Goal: Find specific page/section: Find specific page/section

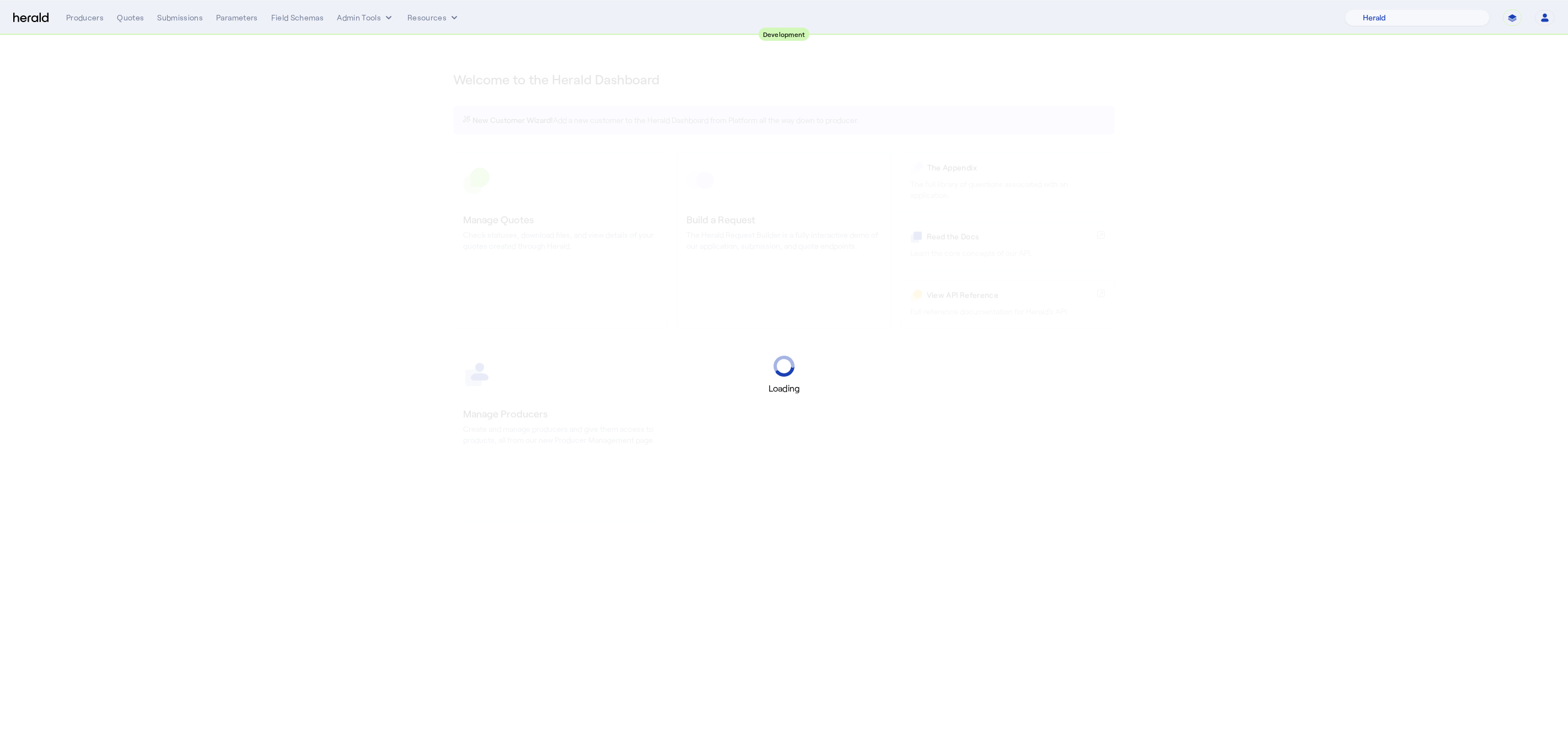
select select "pfm_2v8p_herald_api"
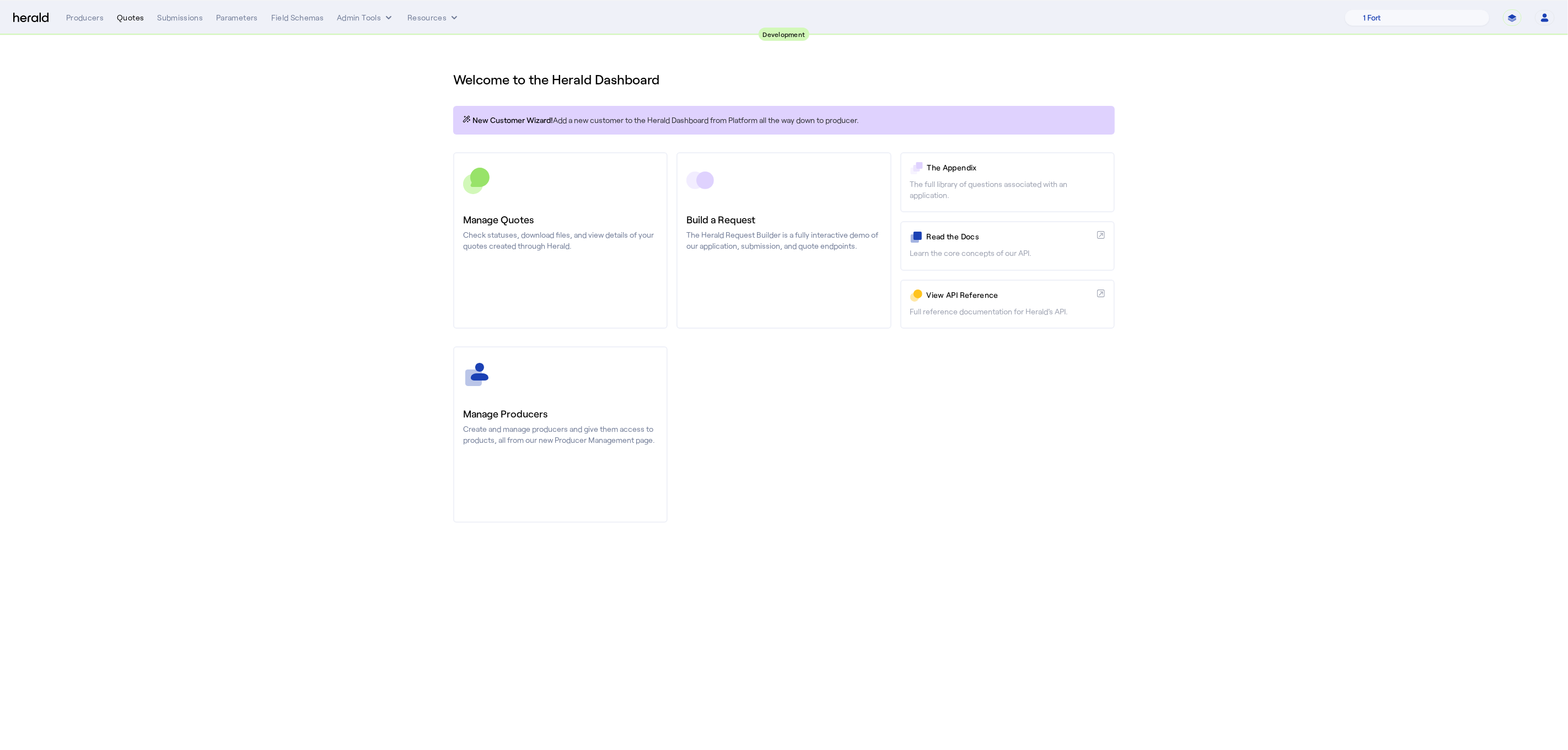
click at [132, 12] on div "Quotes" at bounding box center [130, 18] width 27 height 11
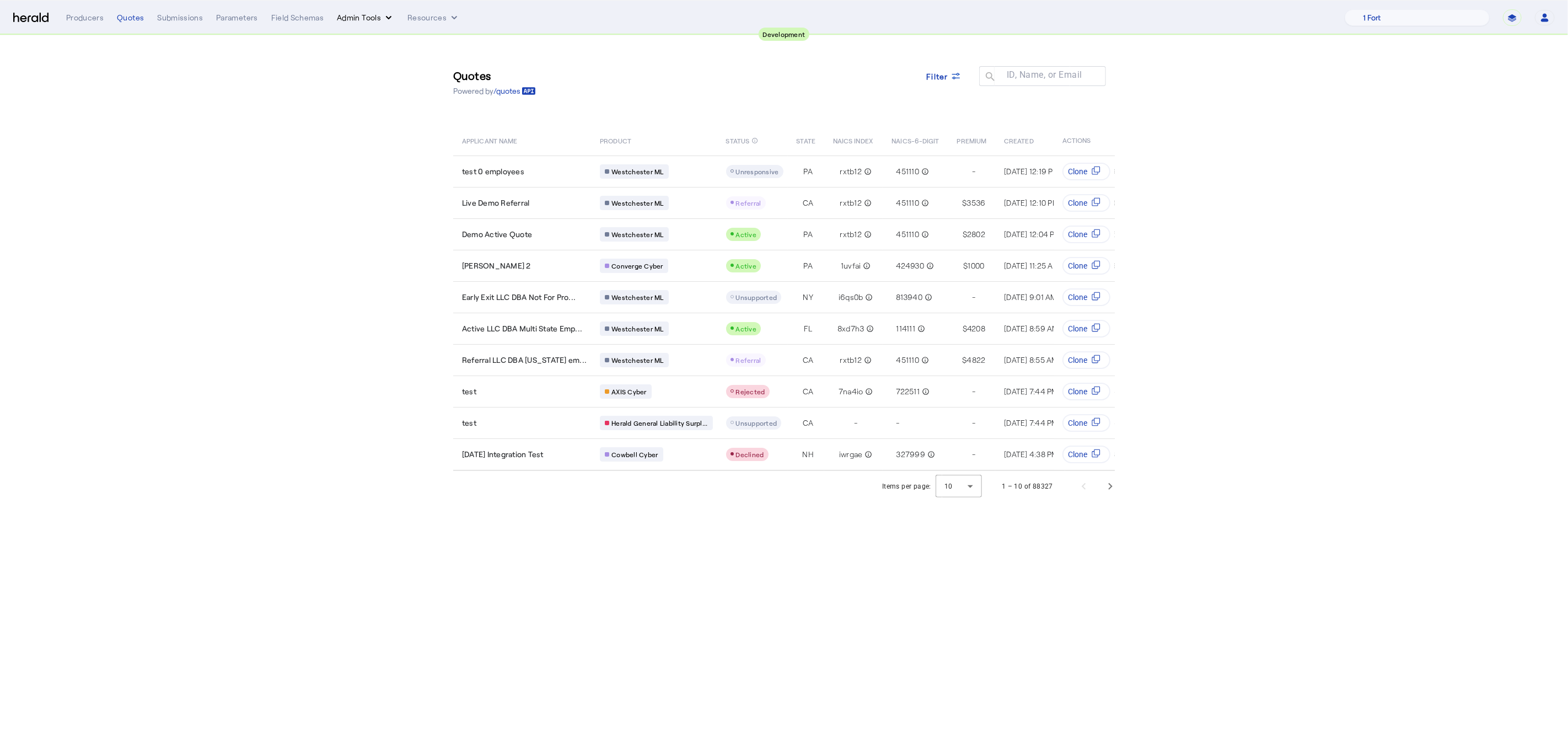
click at [364, 22] on button "Admin Tools" at bounding box center [365, 18] width 57 height 11
click at [376, 62] on span "Products Manager" at bounding box center [384, 67] width 80 height 13
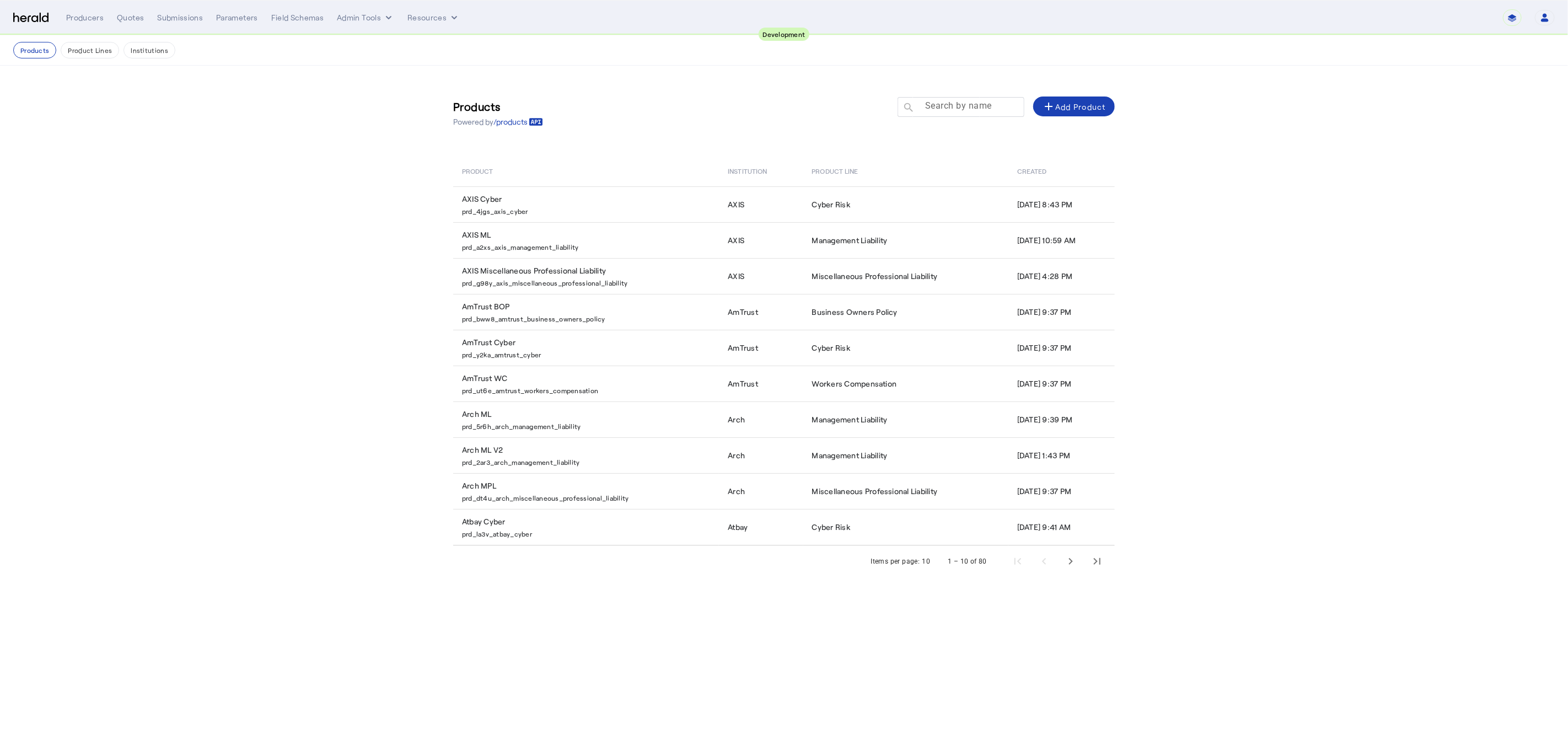
click at [917, 106] on input "Search by name" at bounding box center [966, 106] width 99 height 13
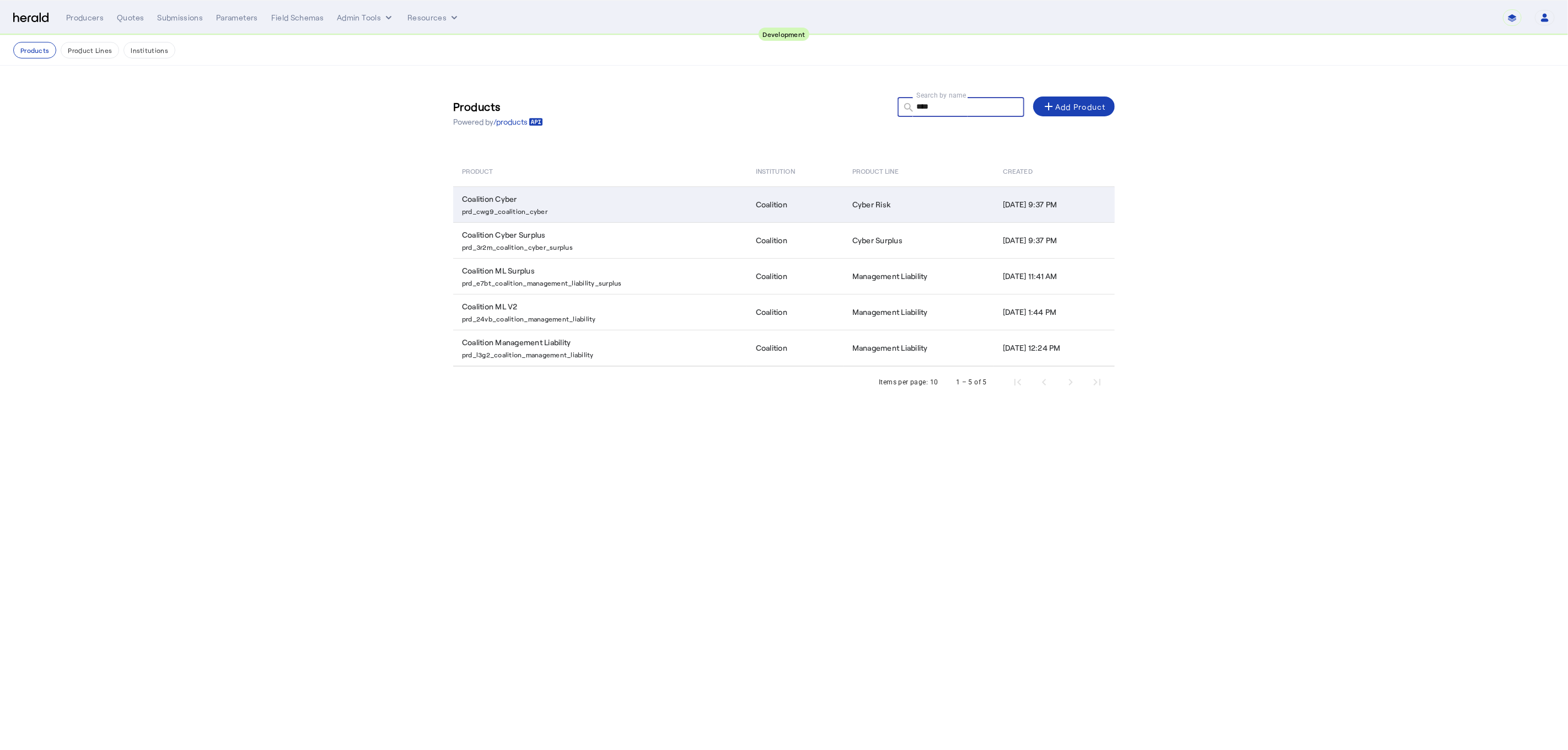
type input "****"
click at [593, 200] on td "Coalition Cyber prd_cwg9_coalition_cyber" at bounding box center [600, 204] width 294 height 35
